Goal: Task Accomplishment & Management: Use online tool/utility

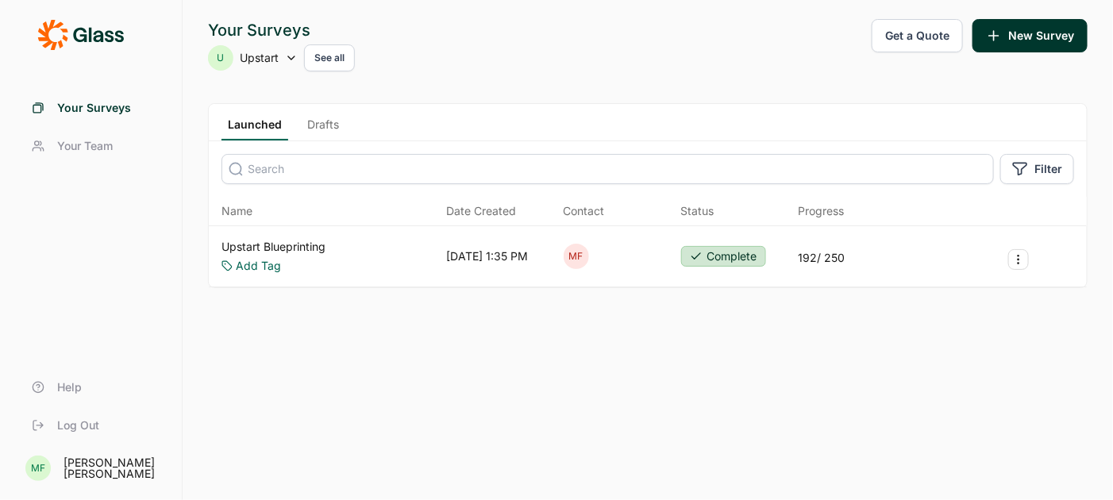
click at [316, 245] on link "Upstart Blueprinting" at bounding box center [274, 247] width 104 height 16
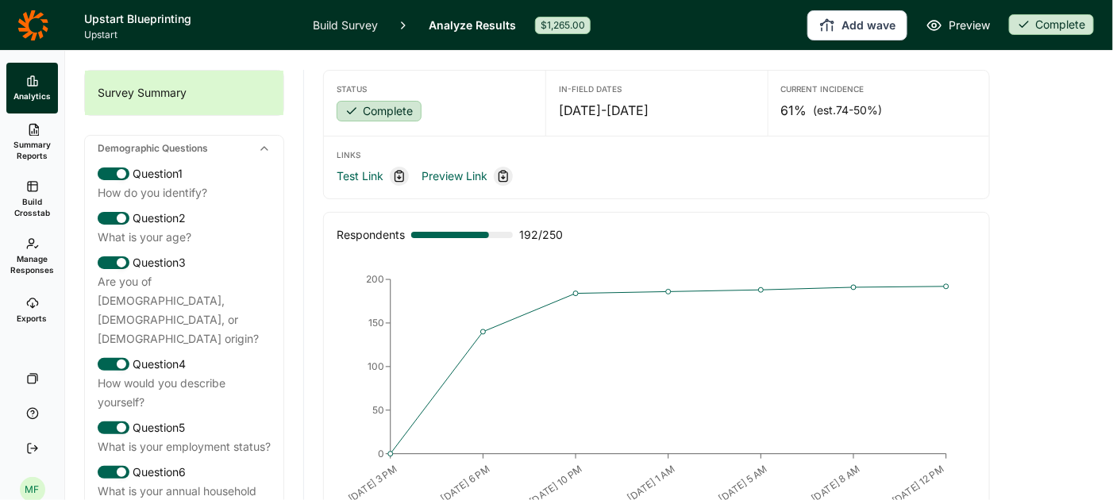
click at [339, 23] on link "Build Survey" at bounding box center [345, 25] width 65 height 50
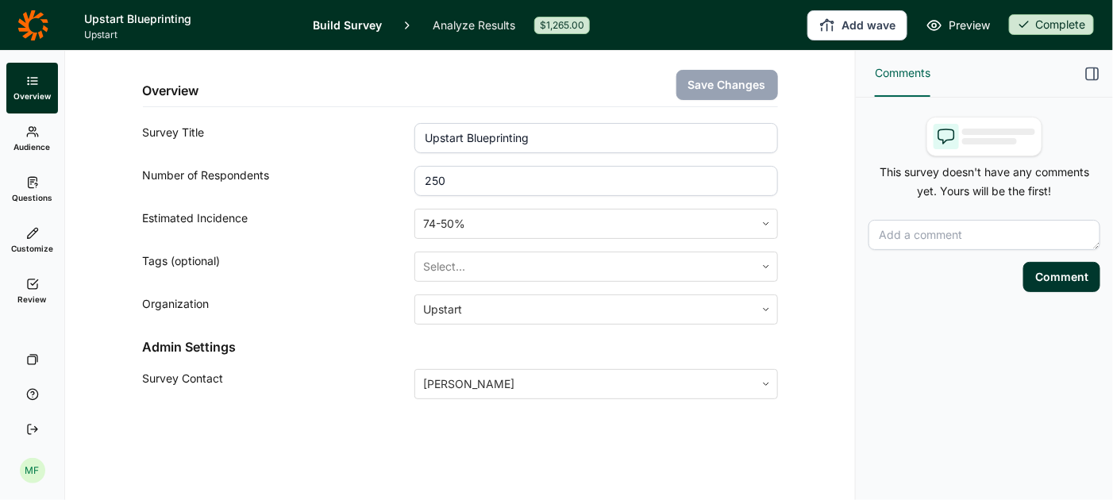
click at [49, 148] on span "Audience" at bounding box center [32, 146] width 37 height 11
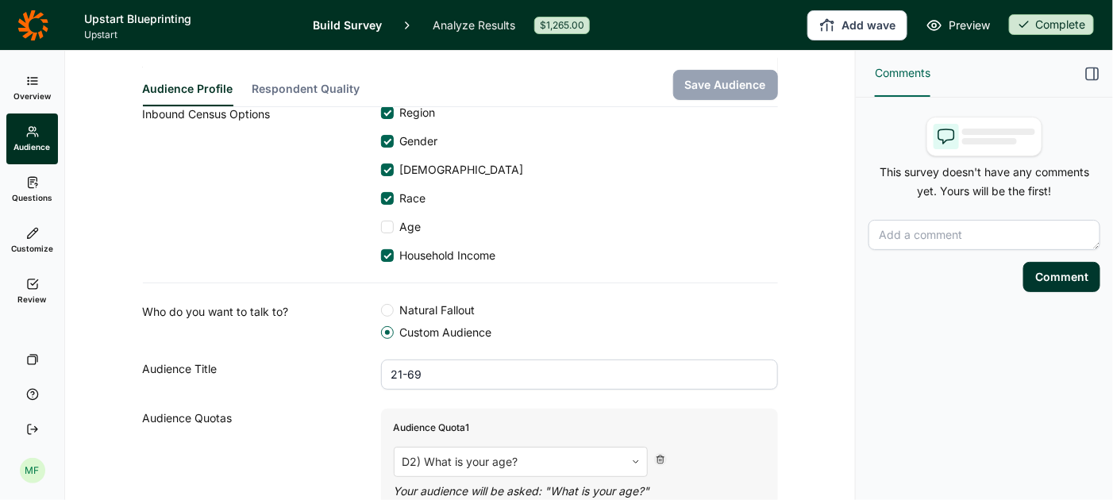
scroll to position [118, 0]
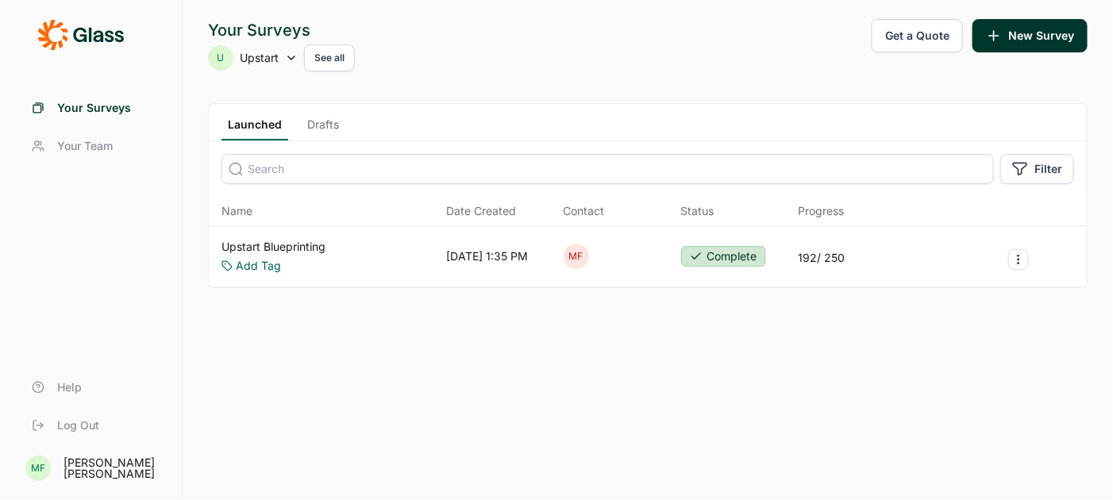
click at [940, 30] on button "Get a Quote" at bounding box center [917, 35] width 91 height 33
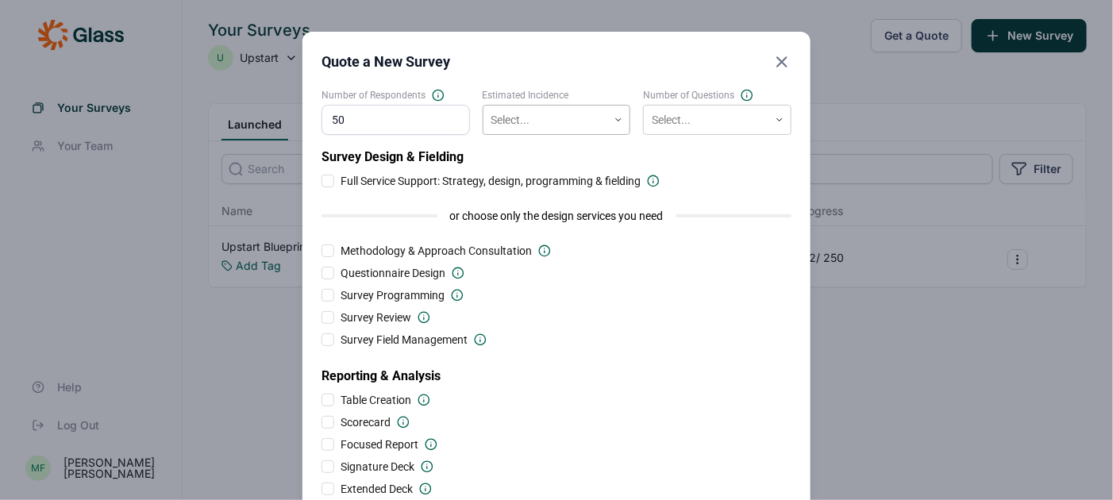
click at [605, 120] on div "Select..." at bounding box center [546, 120] width 125 height 26
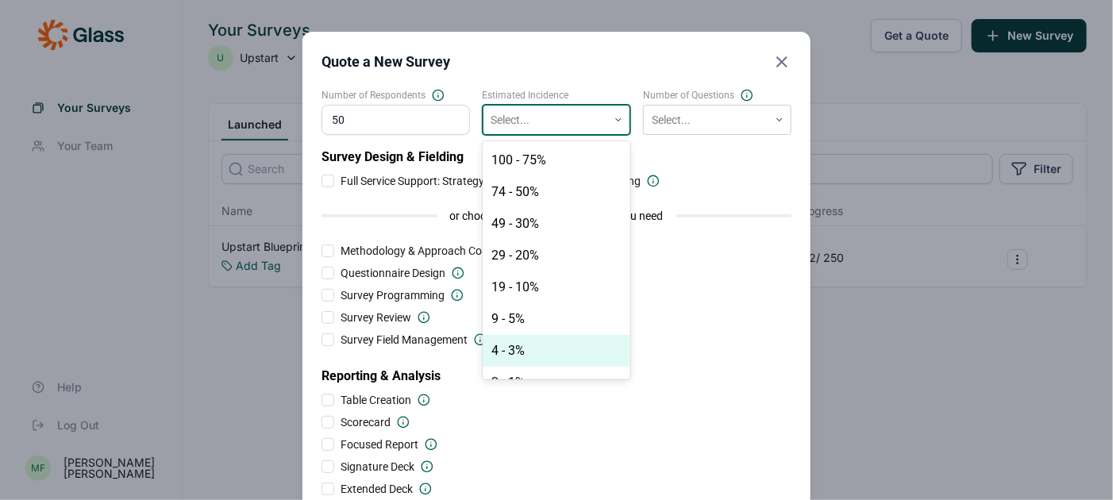
click at [530, 342] on div "4 - 3%" at bounding box center [557, 351] width 149 height 32
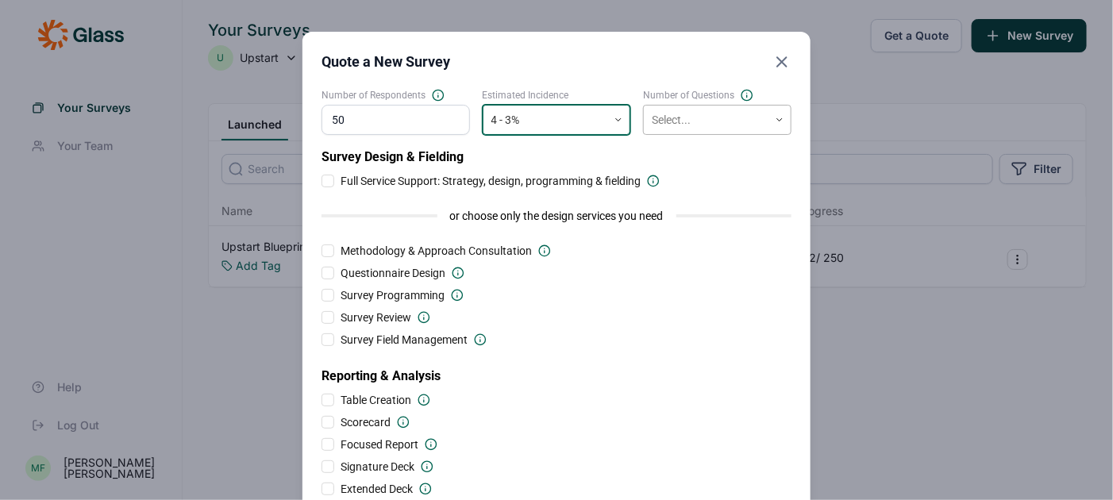
click at [712, 123] on div at bounding box center [706, 120] width 109 height 20
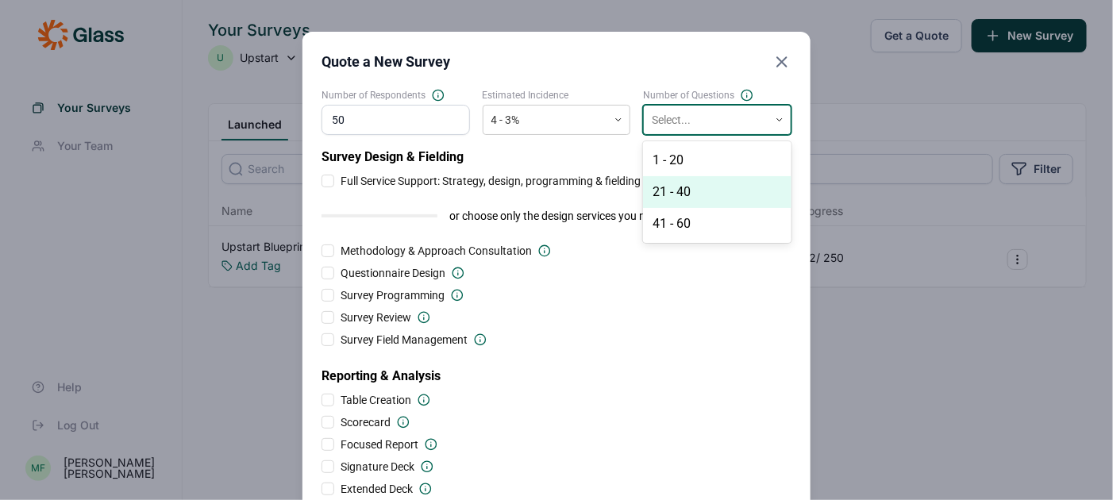
click at [697, 192] on div "21 - 40" at bounding box center [717, 192] width 149 height 32
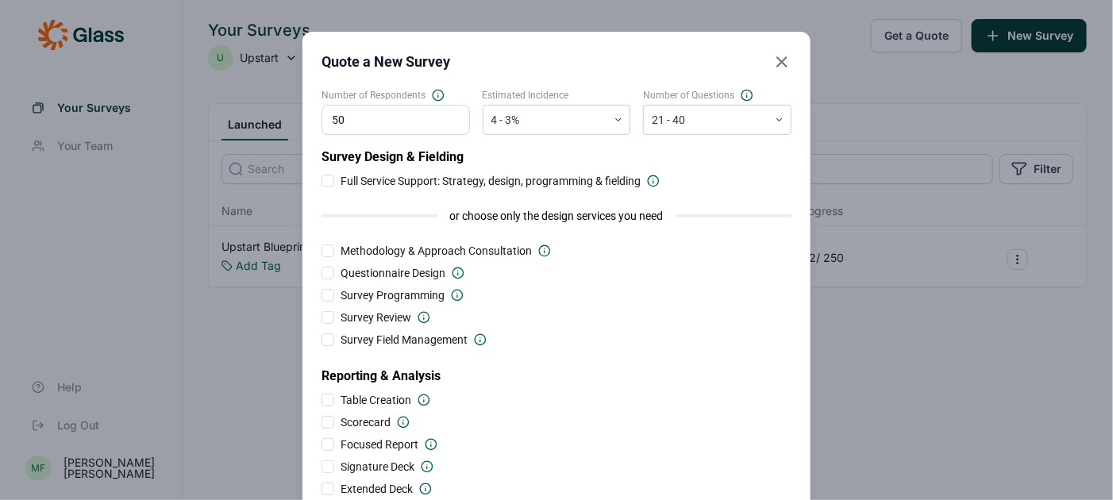
click at [361, 121] on input "50" at bounding box center [396, 120] width 149 height 30
type input "5"
type input "70"
click at [519, 284] on div "Survey Design & Fielding Full Service Support: Strategy, design, programming & …" at bounding box center [557, 322] width 470 height 349
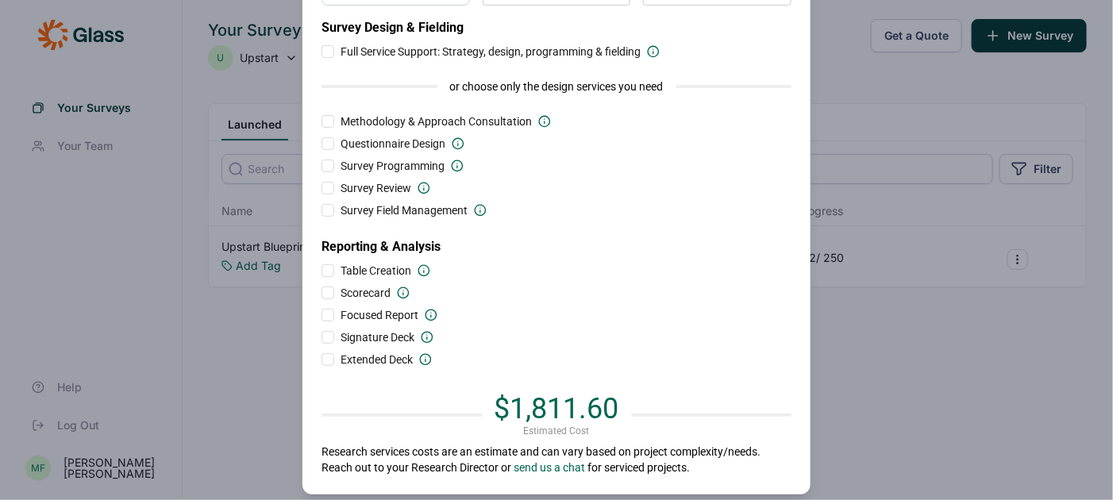
scroll to position [137, 0]
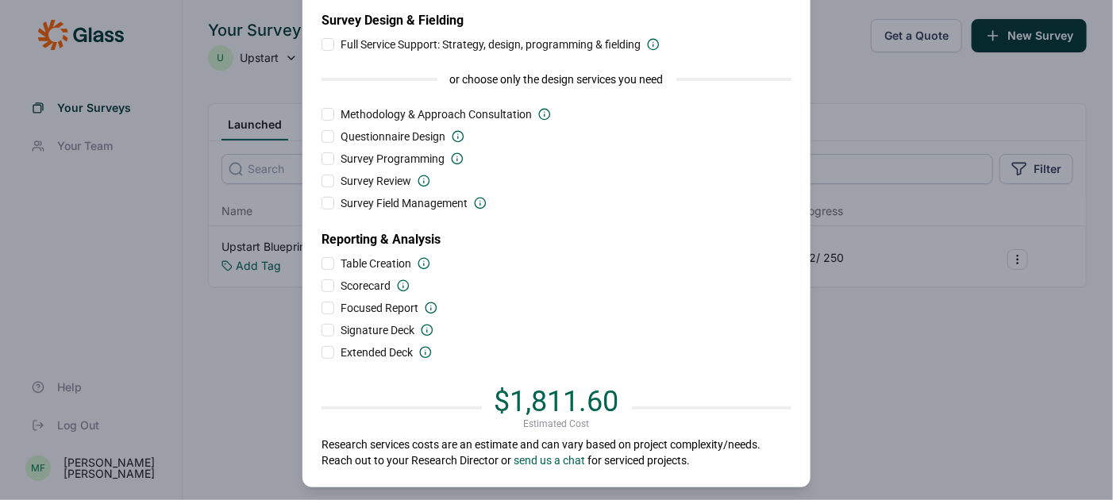
click at [327, 260] on div at bounding box center [328, 263] width 13 height 13
click at [322, 264] on input "Table Creation" at bounding box center [322, 264] width 0 height 0
